Goal: Find specific page/section: Find specific page/section

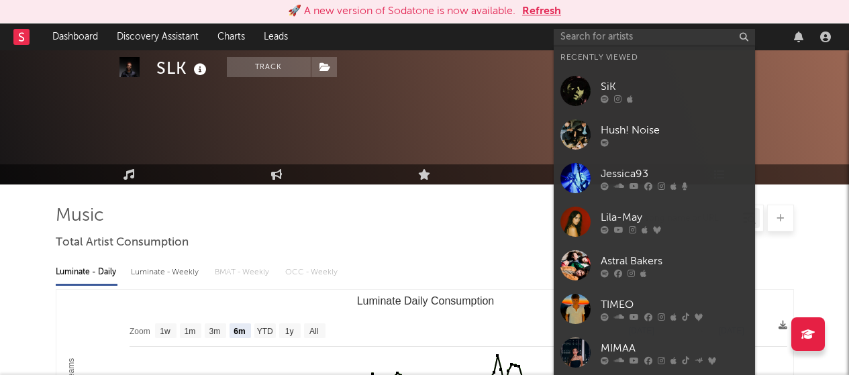
select select "6m"
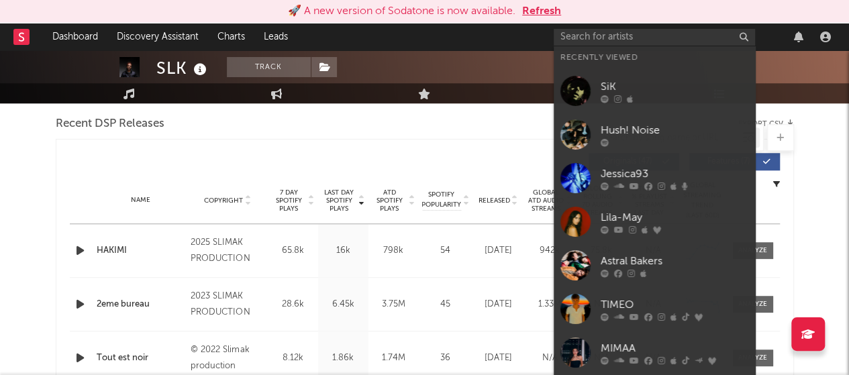
click at [584, 36] on input "text" at bounding box center [654, 37] width 201 height 17
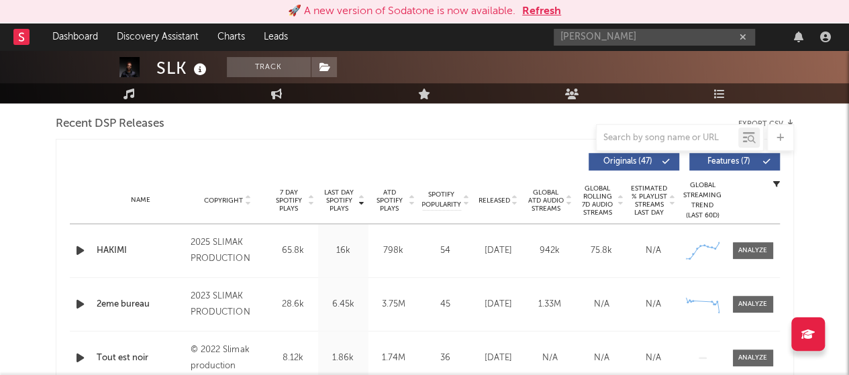
click at [667, 32] on input "[PERSON_NAME]" at bounding box center [654, 37] width 201 height 17
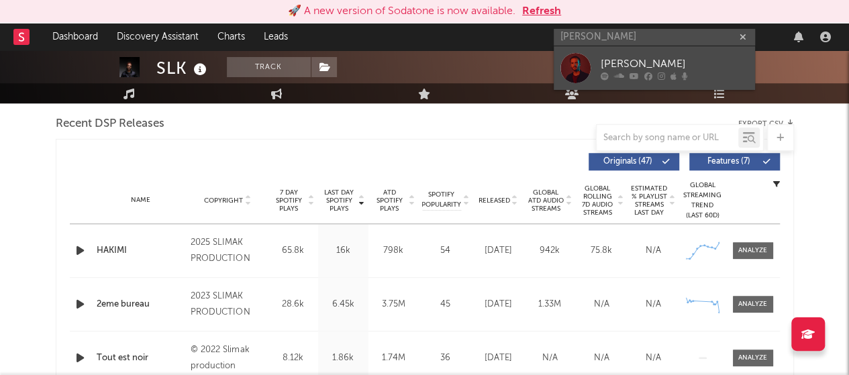
type input "[PERSON_NAME]"
click at [648, 58] on div "[PERSON_NAME]" at bounding box center [675, 64] width 148 height 16
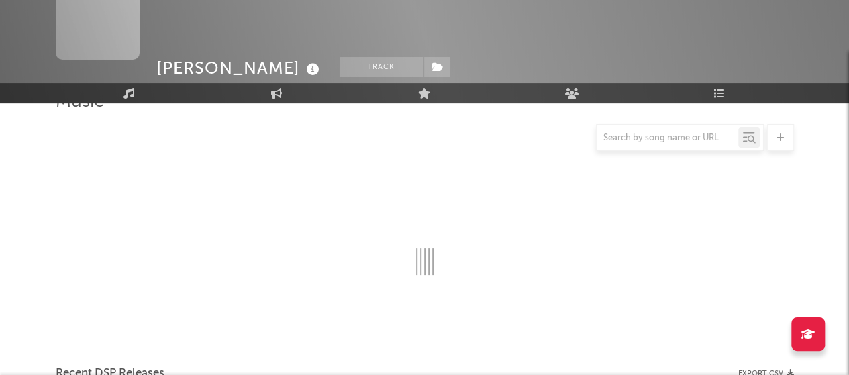
scroll to position [470, 0]
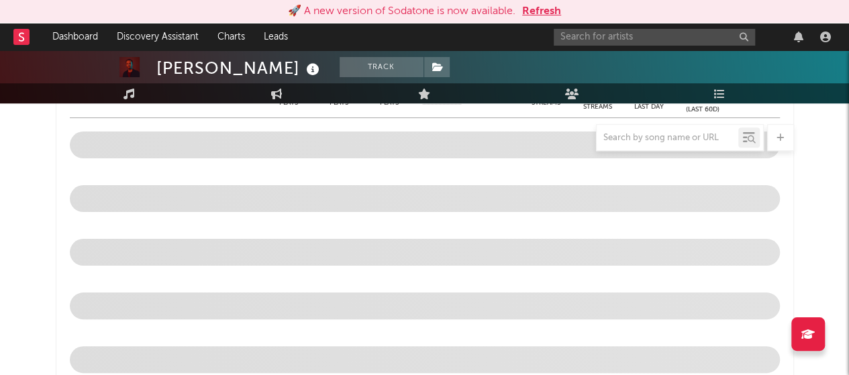
select select "1w"
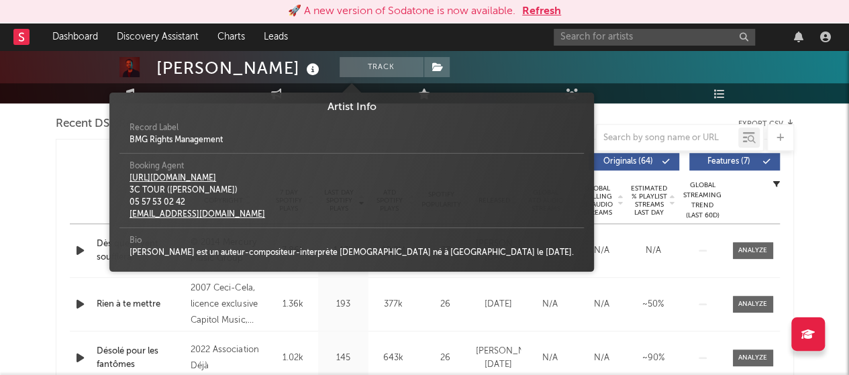
click at [305, 66] on icon at bounding box center [312, 69] width 19 height 19
click at [212, 68] on div "[PERSON_NAME]" at bounding box center [239, 68] width 166 height 22
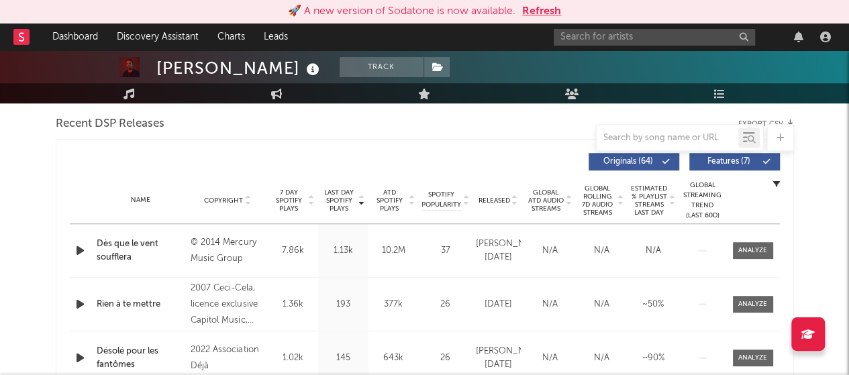
click at [532, 40] on nav "Dashboard Discovery Assistant Charts Leads" at bounding box center [424, 36] width 849 height 27
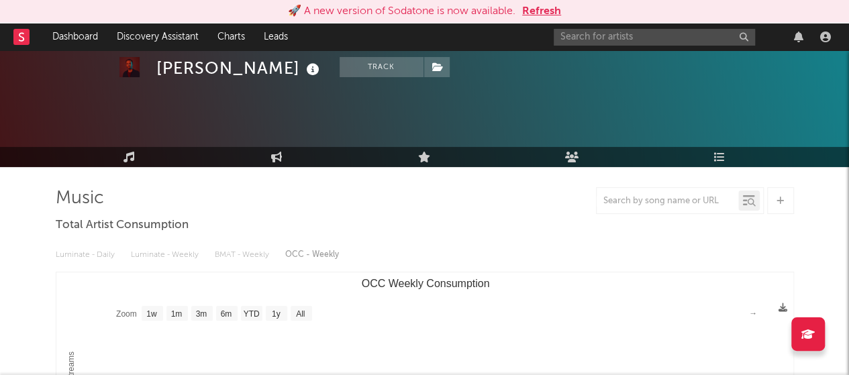
scroll to position [0, 0]
